Goal: Task Accomplishment & Management: Complete application form

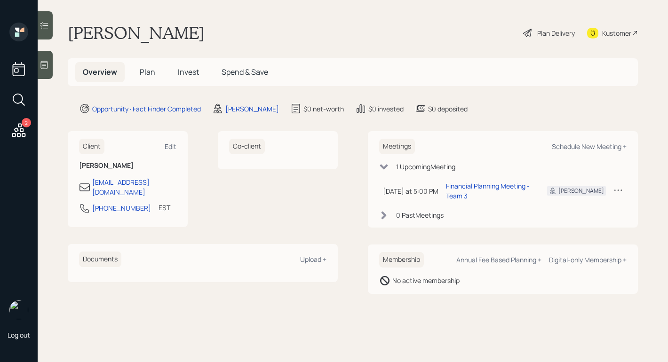
click at [538, 32] on div "Plan Delivery" at bounding box center [556, 33] width 38 height 10
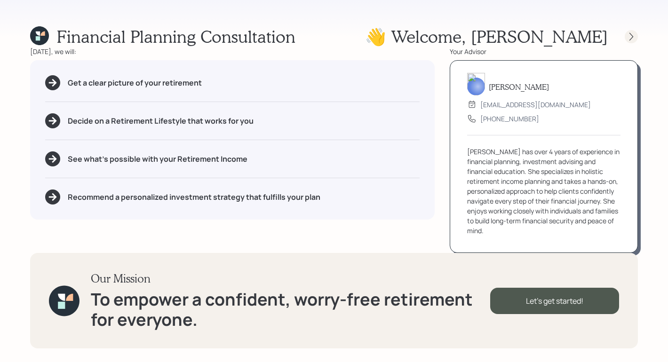
click at [630, 30] on div at bounding box center [630, 36] width 13 height 13
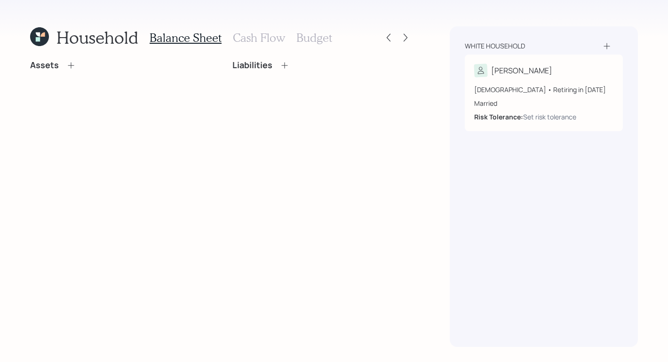
click at [71, 66] on icon at bounding box center [70, 65] width 9 height 9
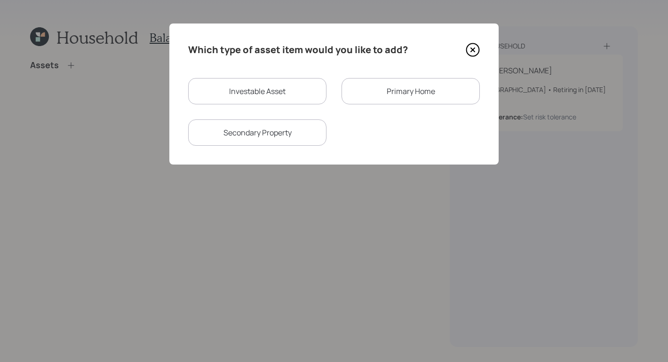
click at [262, 95] on div "Investable Asset" at bounding box center [257, 91] width 138 height 26
select select "taxable"
select select "balanced"
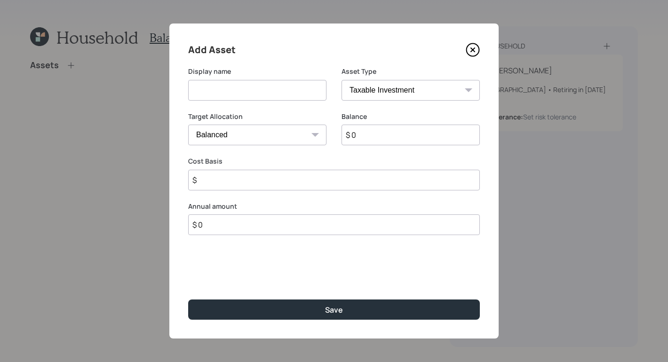
click at [304, 92] on input at bounding box center [257, 90] width 138 height 21
type input "F"
click at [479, 46] on icon at bounding box center [472, 50] width 14 height 14
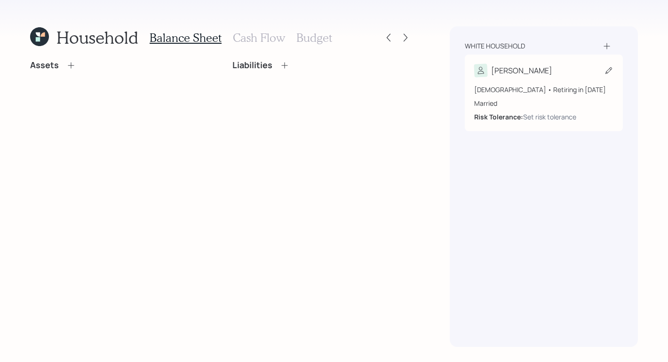
click at [540, 71] on div "[PERSON_NAME]" at bounding box center [543, 70] width 139 height 13
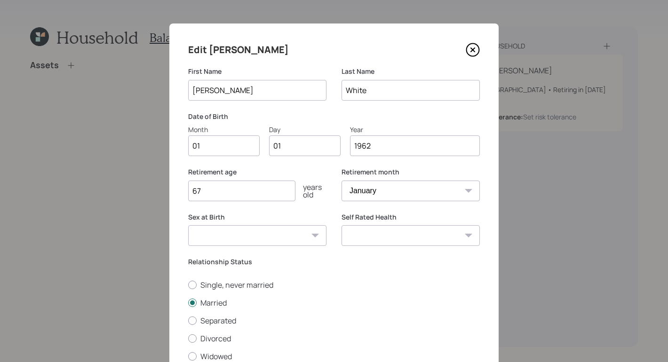
click at [471, 48] on icon at bounding box center [473, 50] width 4 height 4
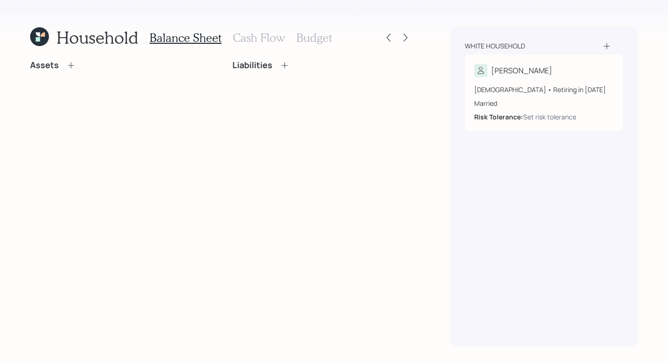
click at [605, 44] on icon at bounding box center [606, 45] width 9 height 9
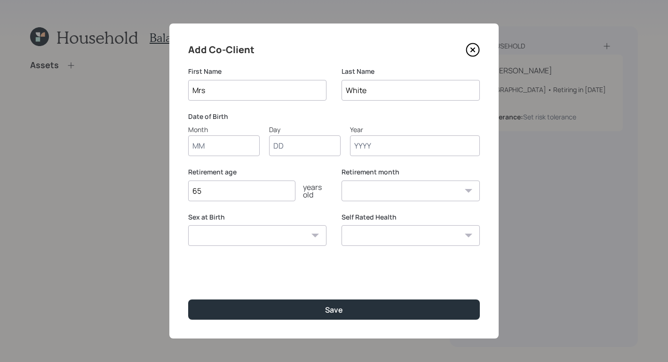
type input "Mrs"
click at [214, 150] on input "Month" at bounding box center [223, 145] width 71 height 21
type input "01"
type input "1958"
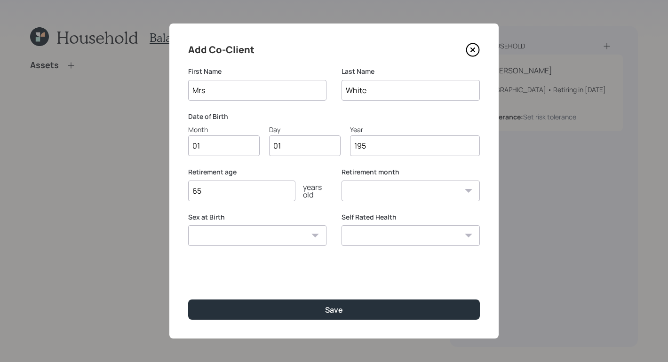
select select "1"
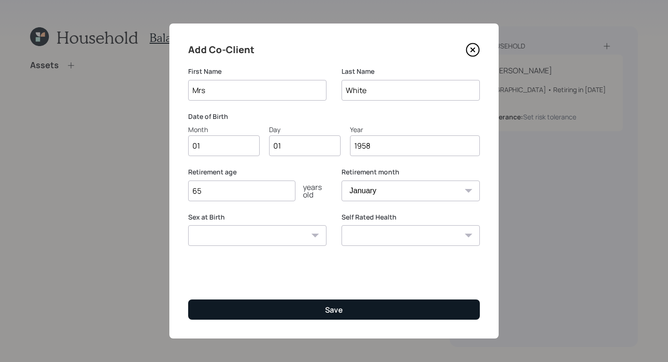
type input "1958"
click at [354, 318] on button "Save" at bounding box center [333, 309] width 291 height 20
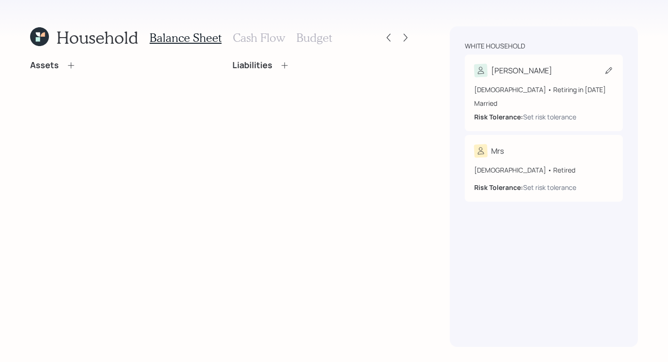
click at [554, 91] on div "[DEMOGRAPHIC_DATA] • Retiring in [DATE]" at bounding box center [543, 90] width 139 height 10
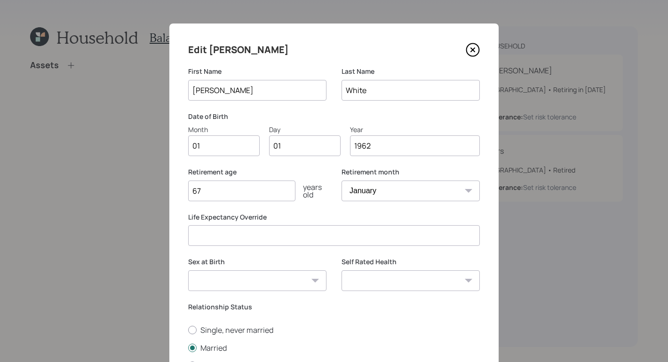
click at [472, 51] on icon at bounding box center [472, 50] width 14 height 14
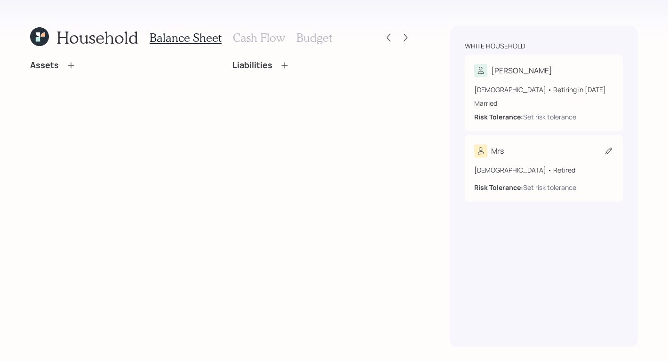
click at [545, 135] on div "Mrs [DEMOGRAPHIC_DATA] • Retired Risk Tolerance: Set risk tolerance" at bounding box center [543, 168] width 158 height 67
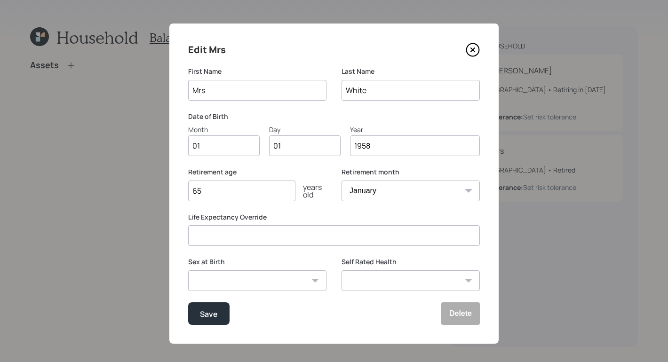
click at [384, 155] on input "1958" at bounding box center [415, 145] width 130 height 21
type input "1962"
click at [252, 294] on div "Sex at Birth [DEMOGRAPHIC_DATA] [DEMOGRAPHIC_DATA] Other / Prefer not to say" at bounding box center [257, 279] width 138 height 45
click at [252, 290] on select "[DEMOGRAPHIC_DATA] [DEMOGRAPHIC_DATA] Other / Prefer not to say" at bounding box center [257, 280] width 138 height 21
select select "[DEMOGRAPHIC_DATA]"
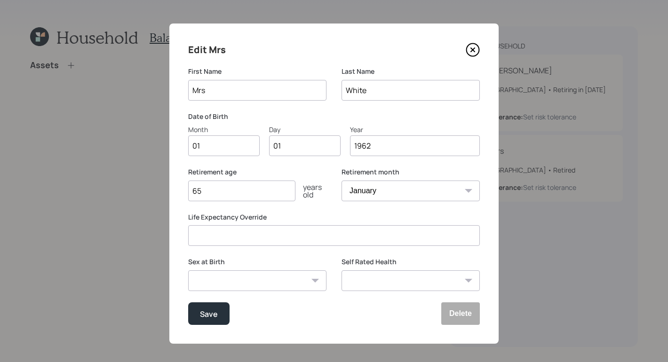
click at [188, 270] on select "[DEMOGRAPHIC_DATA] [DEMOGRAPHIC_DATA] Other / Prefer not to say" at bounding box center [257, 280] width 138 height 21
drag, startPoint x: 195, startPoint y: 314, endPoint x: 200, endPoint y: 307, distance: 8.0
click at [198, 309] on button "Save" at bounding box center [208, 313] width 41 height 23
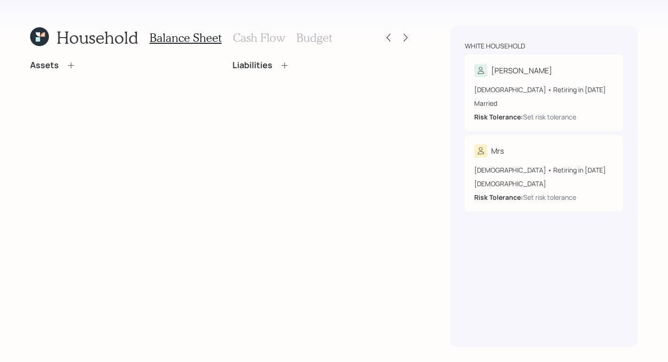
click at [70, 59] on div "Household Balance Sheet Cash Flow Budget Assets Liabilities" at bounding box center [221, 186] width 382 height 321
click at [68, 65] on icon at bounding box center [71, 65] width 6 height 6
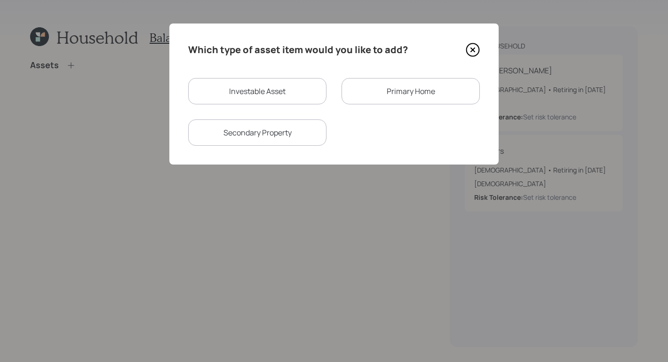
click at [225, 87] on div "Investable Asset" at bounding box center [257, 91] width 138 height 26
select select "taxable"
select select "balanced"
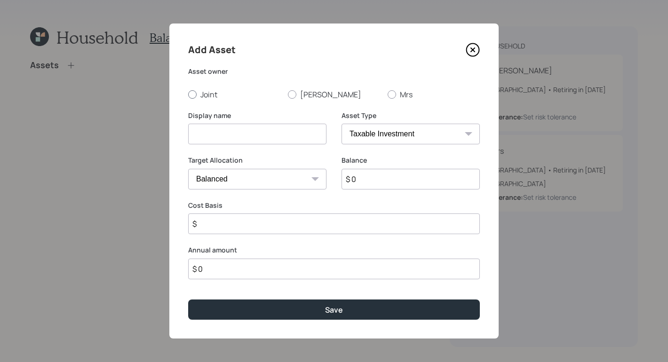
drag, startPoint x: 225, startPoint y: 87, endPoint x: 228, endPoint y: 97, distance: 11.3
click at [230, 85] on div "Asset owner Joint [PERSON_NAME] Mrs" at bounding box center [333, 83] width 291 height 33
click at [301, 92] on label "[PERSON_NAME]" at bounding box center [334, 94] width 92 height 10
click at [288, 94] on input "[PERSON_NAME]" at bounding box center [287, 94] width 0 height 0
radio input "true"
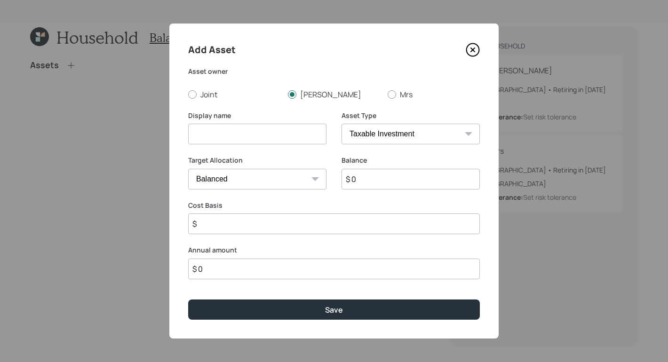
click at [299, 129] on input at bounding box center [257, 134] width 138 height 21
type input "Prior 401K"
click at [398, 149] on div "Asset Type SEP [PERSON_NAME] IRA 401(k) [PERSON_NAME] 401(k) 403(b) [PERSON_NAM…" at bounding box center [410, 133] width 138 height 45
click at [400, 144] on select "SEP [PERSON_NAME] IRA 401(k) [PERSON_NAME] 401(k) 403(b) [PERSON_NAME] 403(b) 4…" at bounding box center [410, 134] width 138 height 21
select select "company_sponsored"
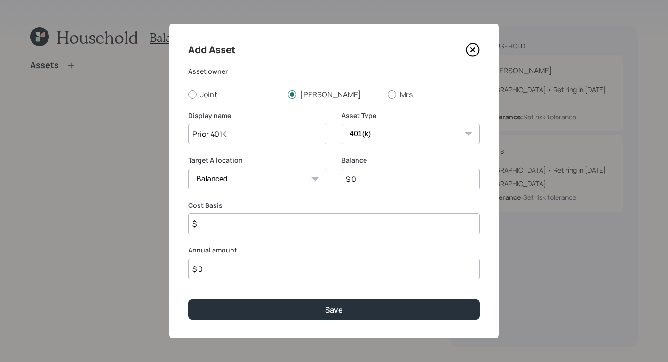
click at [341, 124] on select "SEP [PERSON_NAME] IRA 401(k) [PERSON_NAME] 401(k) 403(b) [PERSON_NAME] 403(b) 4…" at bounding box center [410, 134] width 138 height 21
click at [389, 179] on input "$ 0" at bounding box center [410, 179] width 138 height 21
type input "$ 95,000"
click at [261, 219] on input "number" at bounding box center [250, 223] width 124 height 21
type input "0"
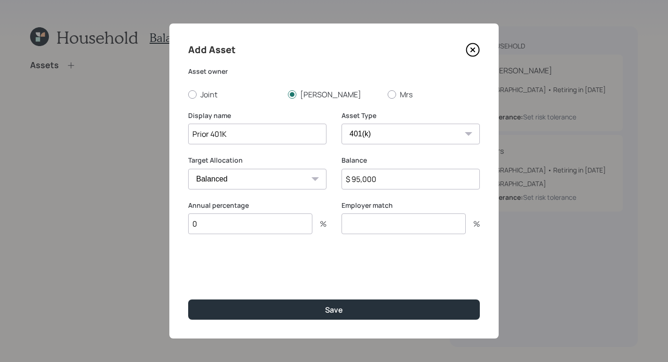
click at [446, 211] on div "Employer match %" at bounding box center [410, 218] width 138 height 34
click at [422, 228] on input "number" at bounding box center [403, 223] width 124 height 21
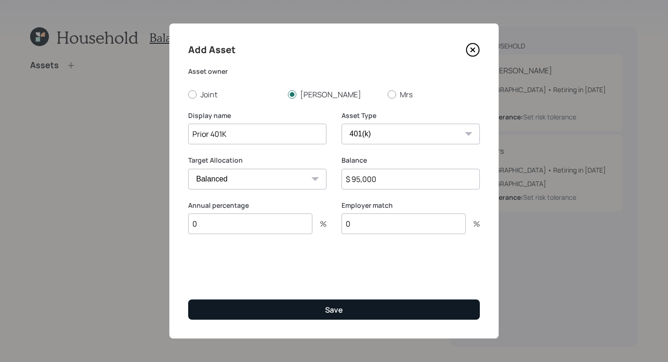
type input "0"
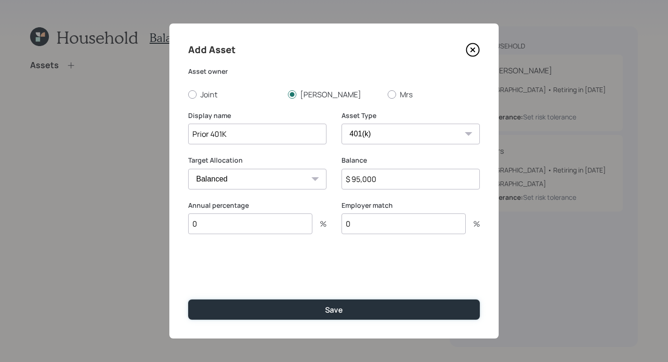
drag, startPoint x: 319, startPoint y: 309, endPoint x: 311, endPoint y: 324, distance: 16.6
click at [319, 310] on button "Save" at bounding box center [333, 309] width 291 height 20
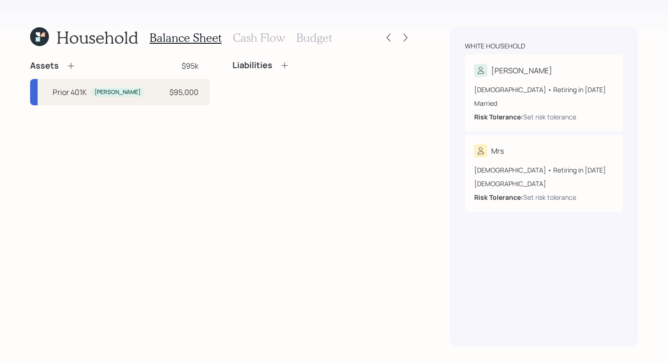
click at [67, 65] on icon at bounding box center [70, 65] width 9 height 9
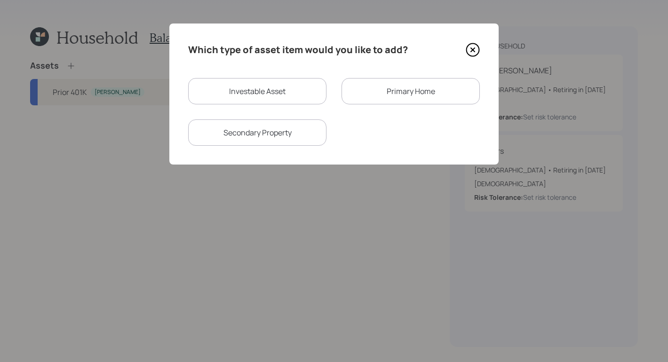
click at [229, 91] on div "Investable Asset" at bounding box center [257, 91] width 138 height 26
select select "taxable"
select select "balanced"
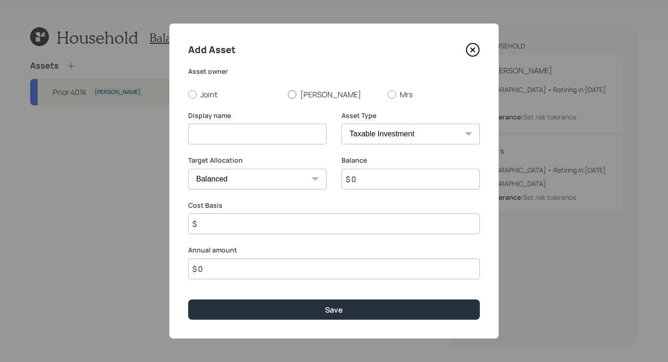
drag, startPoint x: 294, startPoint y: 96, endPoint x: 291, endPoint y: 106, distance: 10.6
click at [294, 96] on div at bounding box center [292, 94] width 8 height 8
click at [288, 94] on input "[PERSON_NAME]" at bounding box center [287, 94] width 0 height 0
radio input "true"
click at [295, 132] on input at bounding box center [257, 134] width 138 height 21
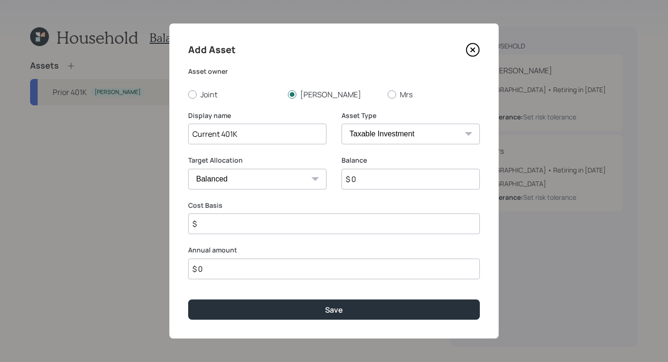
type input "Current 401K"
click at [372, 134] on select "SEP [PERSON_NAME] IRA 401(k) [PERSON_NAME] 401(k) 403(b) [PERSON_NAME] 403(b) 4…" at bounding box center [410, 134] width 138 height 21
select select "roth_ira"
click at [341, 124] on select "SEP [PERSON_NAME] IRA 401(k) [PERSON_NAME] 401(k) 403(b) [PERSON_NAME] 403(b) 4…" at bounding box center [410, 134] width 138 height 21
type input "$"
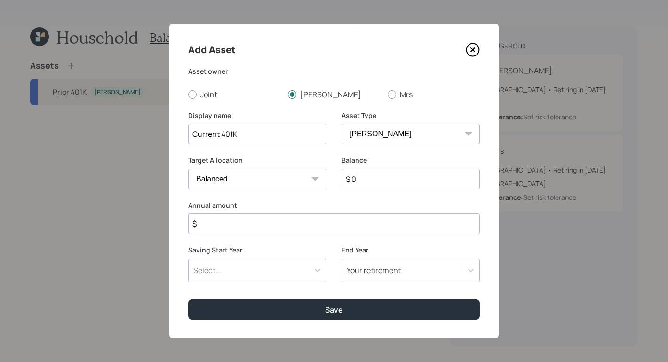
click at [378, 126] on select "SEP [PERSON_NAME] IRA 401(k) [PERSON_NAME] 401(k) 403(b) [PERSON_NAME] 403(b) 4…" at bounding box center [410, 134] width 138 height 21
select select "company_sponsored"
click at [341, 124] on select "SEP [PERSON_NAME] IRA 401(k) [PERSON_NAME] 401(k) 403(b) [PERSON_NAME] 403(b) 4…" at bounding box center [410, 134] width 138 height 21
click at [253, 175] on select "Cash Conservative Balanced Aggressive" at bounding box center [257, 179] width 138 height 21
click at [188, 169] on select "Cash Conservative Balanced Aggressive" at bounding box center [257, 179] width 138 height 21
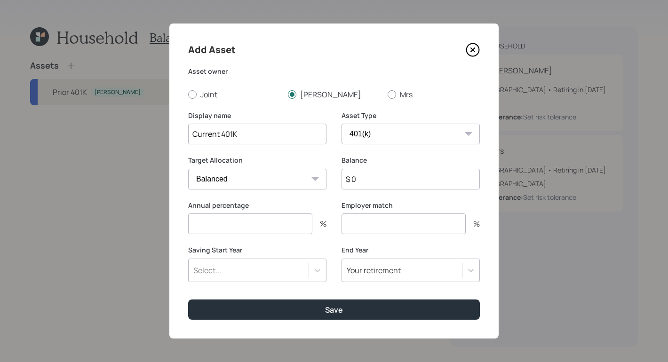
click at [405, 183] on input "$ 0" at bounding box center [410, 179] width 138 height 21
type input "$ 25,000"
click at [224, 213] on div "Annual percentage %" at bounding box center [257, 218] width 138 height 34
click at [234, 233] on input "number" at bounding box center [250, 223] width 124 height 21
type input "1"
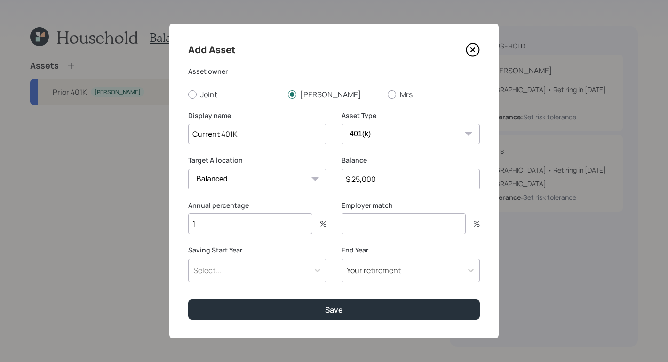
click at [394, 220] on input "number" at bounding box center [403, 223] width 124 height 21
type input "1"
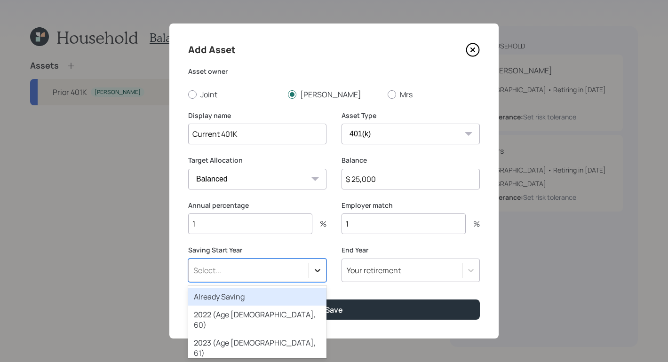
click at [320, 270] on icon at bounding box center [317, 270] width 9 height 9
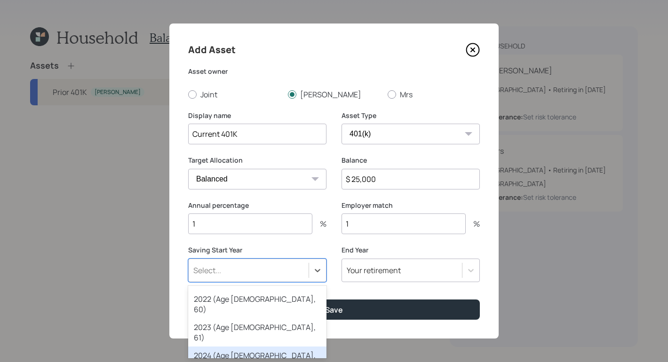
scroll to position [17, 0]
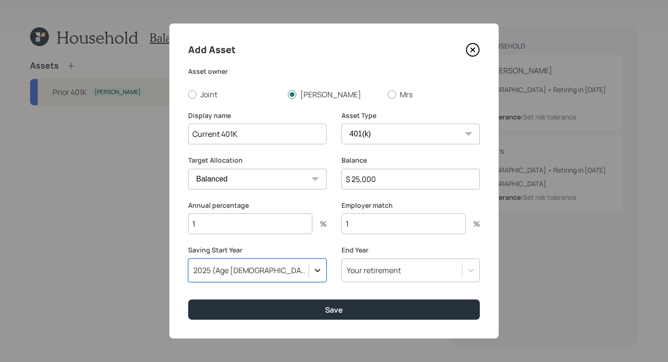
scroll to position [0, 0]
click at [315, 271] on icon at bounding box center [317, 270] width 9 height 9
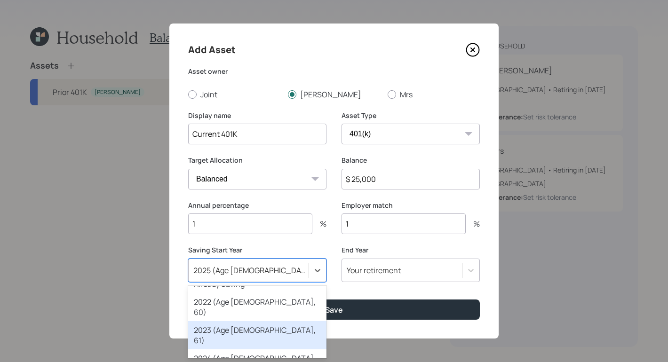
scroll to position [13, 0]
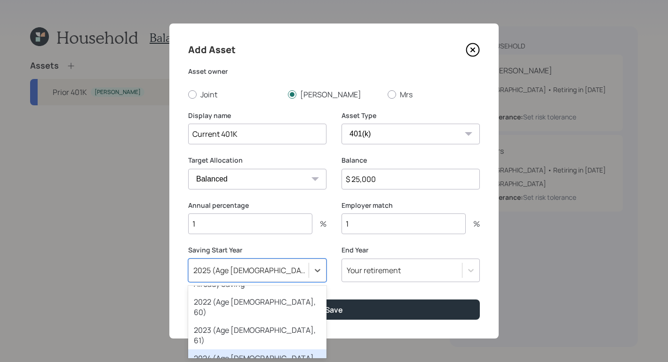
click at [263, 349] on div "2024 (Age [DEMOGRAPHIC_DATA], 62)" at bounding box center [257, 363] width 138 height 28
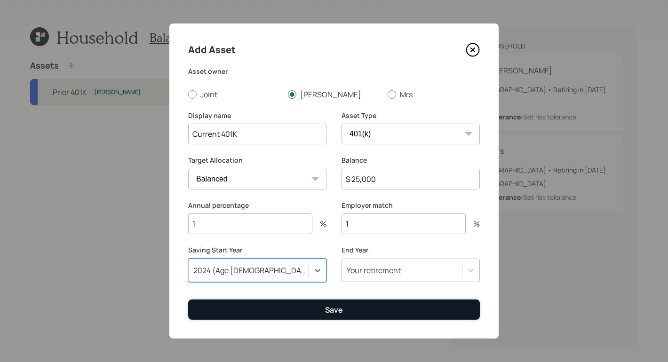
click at [326, 305] on div "Save" at bounding box center [334, 310] width 18 height 10
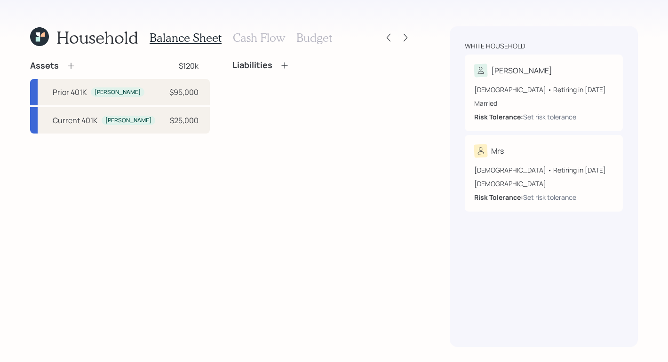
click at [67, 57] on div "Household Balance Sheet Cash Flow Budget Assets $120k Prior 401K [PERSON_NAME] …" at bounding box center [221, 186] width 382 height 321
click at [70, 62] on icon at bounding box center [70, 65] width 9 height 9
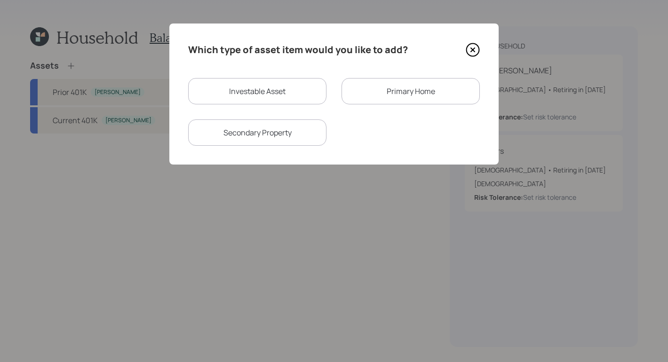
click at [285, 93] on div "Investable Asset" at bounding box center [257, 91] width 138 height 26
select select "taxable"
select select "balanced"
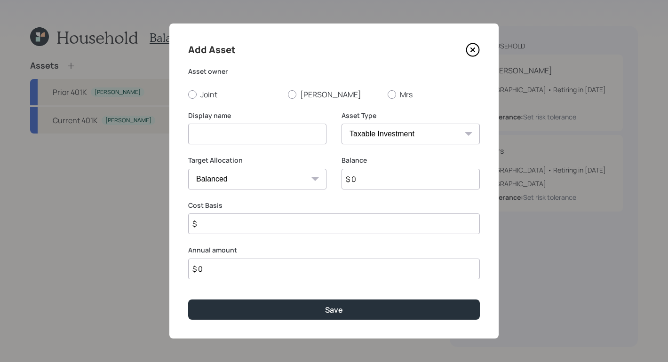
click at [205, 100] on div "Add Asset Asset owner Joint [PERSON_NAME] Mrs Display name Asset Type SEP [PERS…" at bounding box center [333, 181] width 329 height 315
click at [196, 96] on label "Joint" at bounding box center [234, 94] width 92 height 10
click at [188, 94] on input "Joint" at bounding box center [188, 94] width 0 height 0
radio input "true"
click at [263, 135] on input at bounding box center [257, 134] width 138 height 21
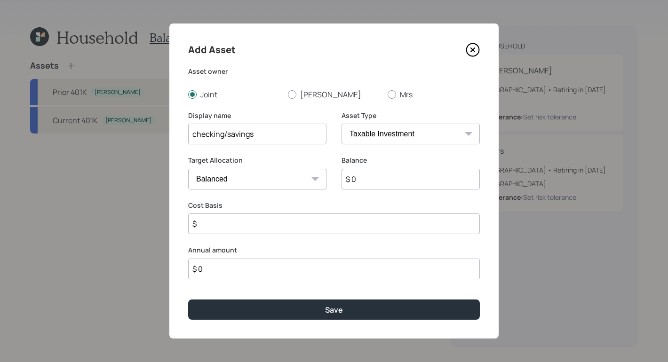
type input "checking/savings"
click at [406, 131] on select "SEP [PERSON_NAME] IRA 401(k) [PERSON_NAME] 401(k) 403(b) [PERSON_NAME] 403(b) 4…" at bounding box center [410, 134] width 138 height 21
select select "cash"
click at [341, 124] on select "SEP [PERSON_NAME] IRA 401(k) [PERSON_NAME] 401(k) 403(b) [PERSON_NAME] 403(b) 4…" at bounding box center [410, 134] width 138 height 21
type input "$"
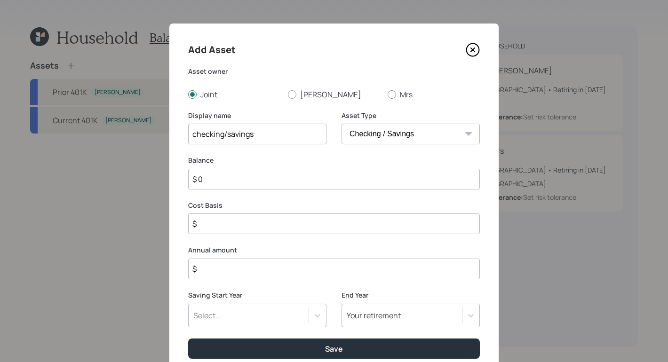
click at [423, 173] on input "$ 0" at bounding box center [333, 179] width 291 height 21
type input "$ 10"
type input "$ 100"
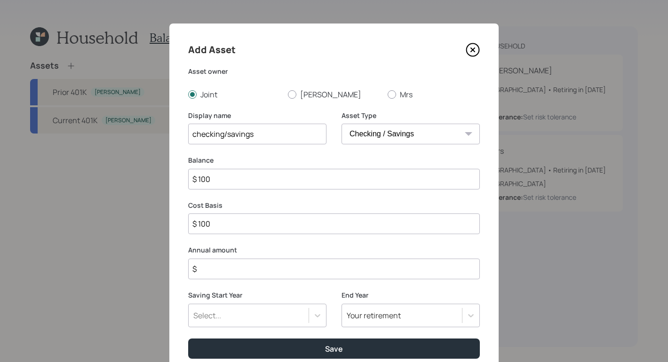
type input "$ 1,000"
type input "$ 10,000"
type input "$ 100,000"
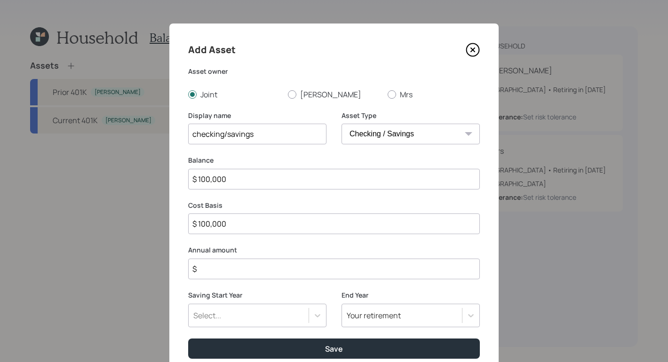
type input "$ 100,000"
click at [299, 260] on input "$" at bounding box center [333, 269] width 291 height 21
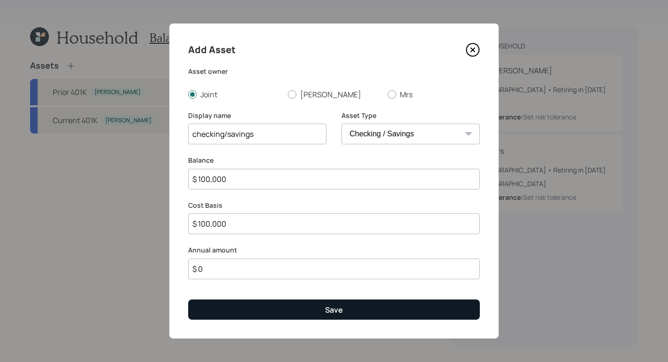
type input "$ 0"
click at [357, 302] on button "Save" at bounding box center [333, 309] width 291 height 20
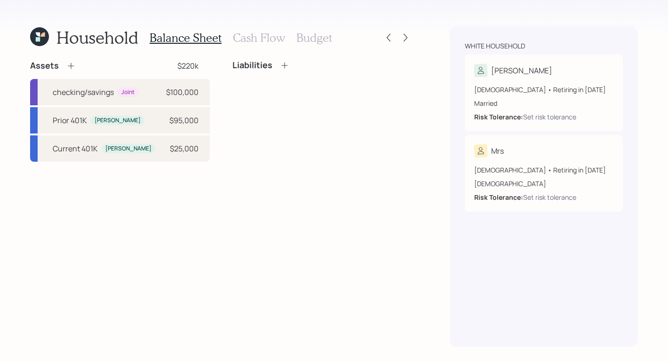
click at [69, 66] on icon at bounding box center [70, 65] width 9 height 9
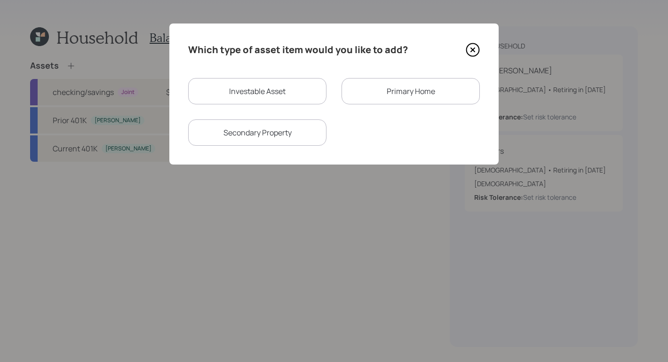
click at [276, 83] on div "Investable Asset" at bounding box center [257, 91] width 138 height 26
select select "taxable"
select select "balanced"
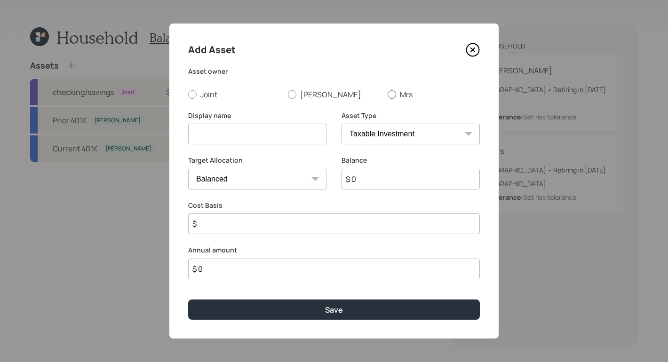
click at [392, 94] on div at bounding box center [391, 94] width 8 height 8
click at [387, 94] on input "Mrs" at bounding box center [387, 94] width 0 height 0
radio input "true"
click at [268, 127] on input at bounding box center [257, 134] width 138 height 21
type input "Traditional IRA"
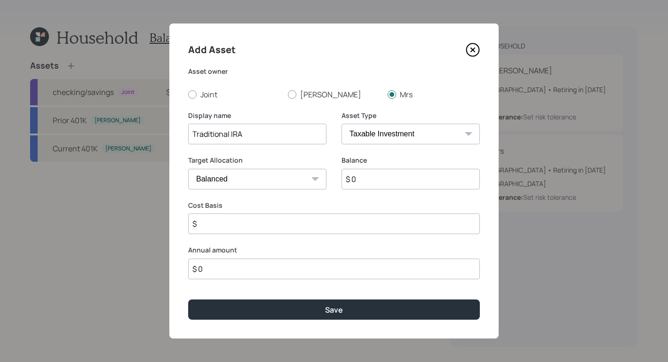
click at [415, 126] on select "SEP [PERSON_NAME] IRA 401(k) [PERSON_NAME] 401(k) 403(b) [PERSON_NAME] 403(b) 4…" at bounding box center [410, 134] width 138 height 21
select select "ira"
click at [341, 124] on select "SEP [PERSON_NAME] IRA 401(k) [PERSON_NAME] 401(k) 403(b) [PERSON_NAME] 403(b) 4…" at bounding box center [410, 134] width 138 height 21
type input "$"
click at [401, 186] on input "$ 0" at bounding box center [410, 179] width 138 height 21
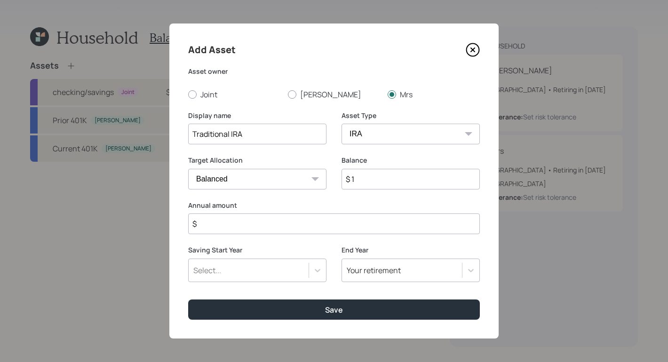
type input "$ 1"
click at [258, 216] on input "$" at bounding box center [333, 223] width 291 height 21
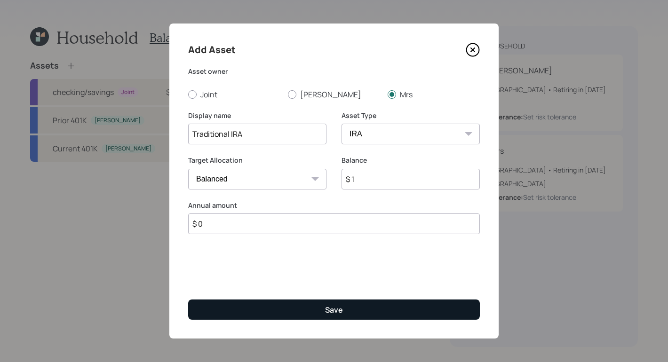
type input "$ 0"
click at [376, 314] on button "Save" at bounding box center [333, 309] width 291 height 20
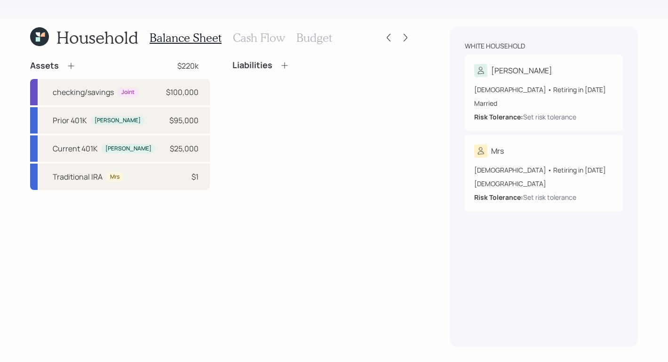
click at [248, 17] on div "Household Balance Sheet Cash Flow Budget Assets $220k checking/savings Joint $1…" at bounding box center [334, 181] width 668 height 362
click at [250, 30] on div "Balance Sheet Cash Flow Budget" at bounding box center [241, 37] width 182 height 23
click at [250, 31] on h3 "Cash Flow" at bounding box center [259, 38] width 52 height 14
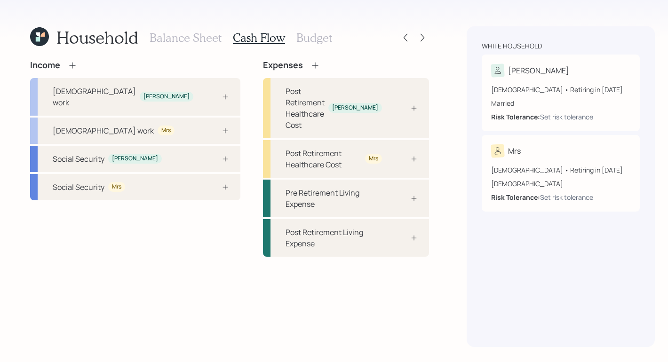
click at [76, 62] on icon at bounding box center [72, 65] width 9 height 9
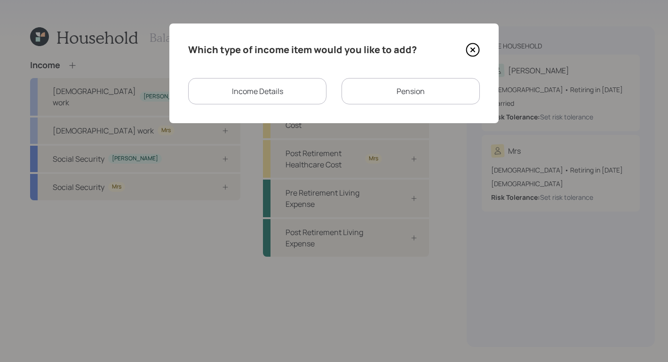
click at [434, 100] on div "Pension" at bounding box center [410, 91] width 138 height 26
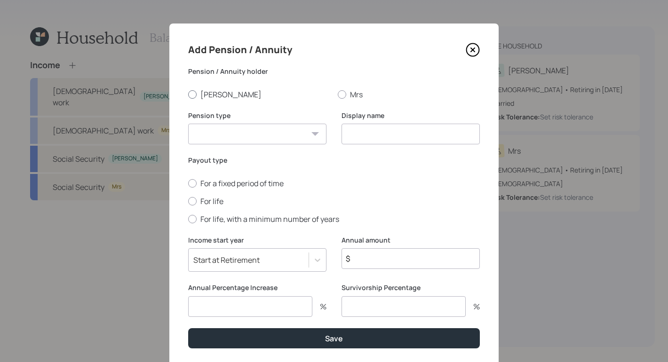
click at [188, 92] on div at bounding box center [192, 94] width 8 height 8
click at [188, 94] on input "[PERSON_NAME]" at bounding box center [188, 94] width 0 height 0
radio input "true"
click at [270, 126] on select "Pension Annuity" at bounding box center [257, 134] width 138 height 21
click at [188, 124] on select "Pension Annuity" at bounding box center [257, 134] width 138 height 21
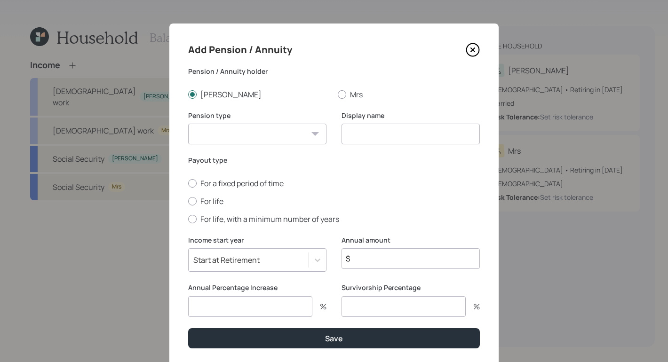
click at [268, 132] on select "Pension Annuity" at bounding box center [257, 134] width 138 height 21
select select "pension"
click at [188, 124] on select "Pension Annuity" at bounding box center [257, 134] width 138 height 21
click at [189, 200] on div at bounding box center [192, 201] width 8 height 8
click at [188, 201] on input "For life" at bounding box center [188, 201] width 0 height 0
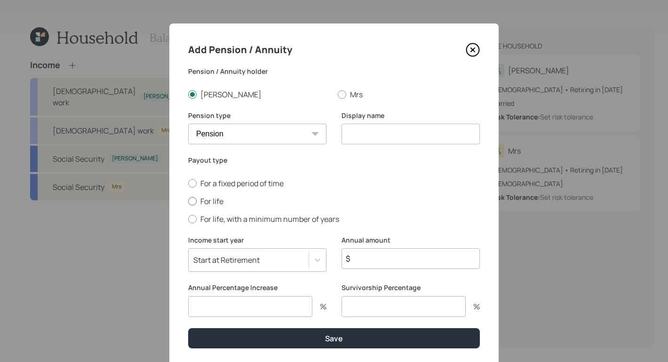
radio input "true"
click at [405, 130] on input at bounding box center [410, 134] width 138 height 21
type input "[PERSON_NAME] Pension"
click at [414, 255] on input "$" at bounding box center [410, 258] width 138 height 21
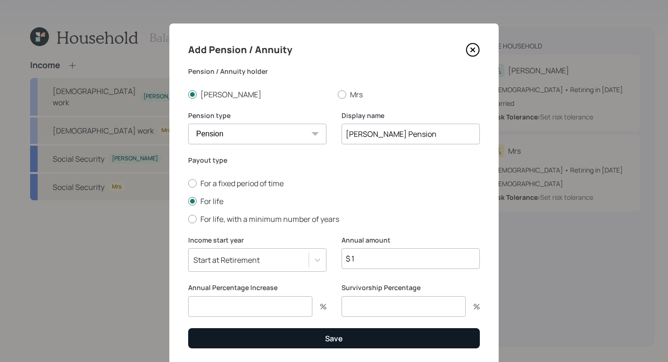
type input "$ 1"
click at [368, 339] on button "Save" at bounding box center [333, 338] width 291 height 20
